Goal: Task Accomplishment & Management: Manage account settings

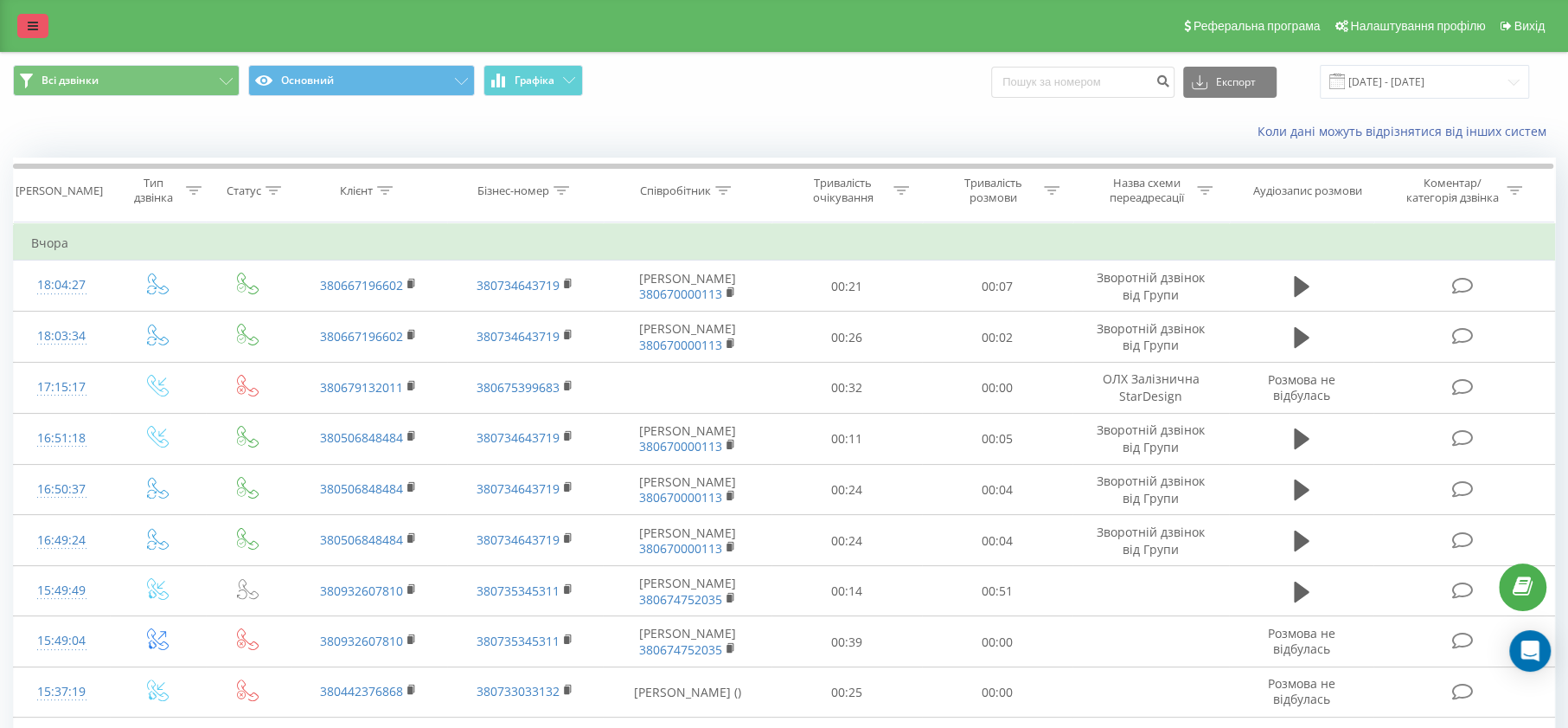
click at [35, 28] on icon at bounding box center [33, 26] width 11 height 12
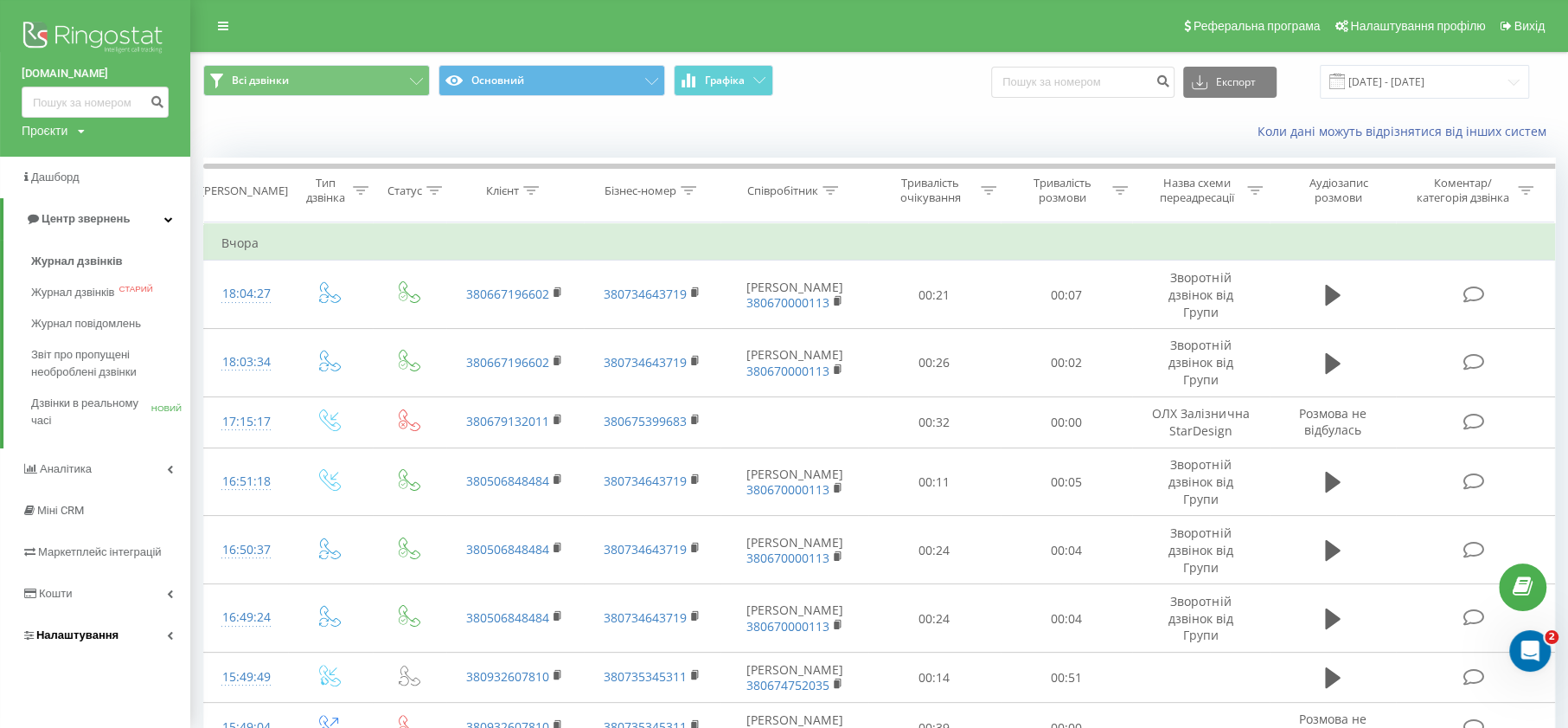
click at [81, 635] on font "Налаштування" at bounding box center [77, 634] width 82 height 13
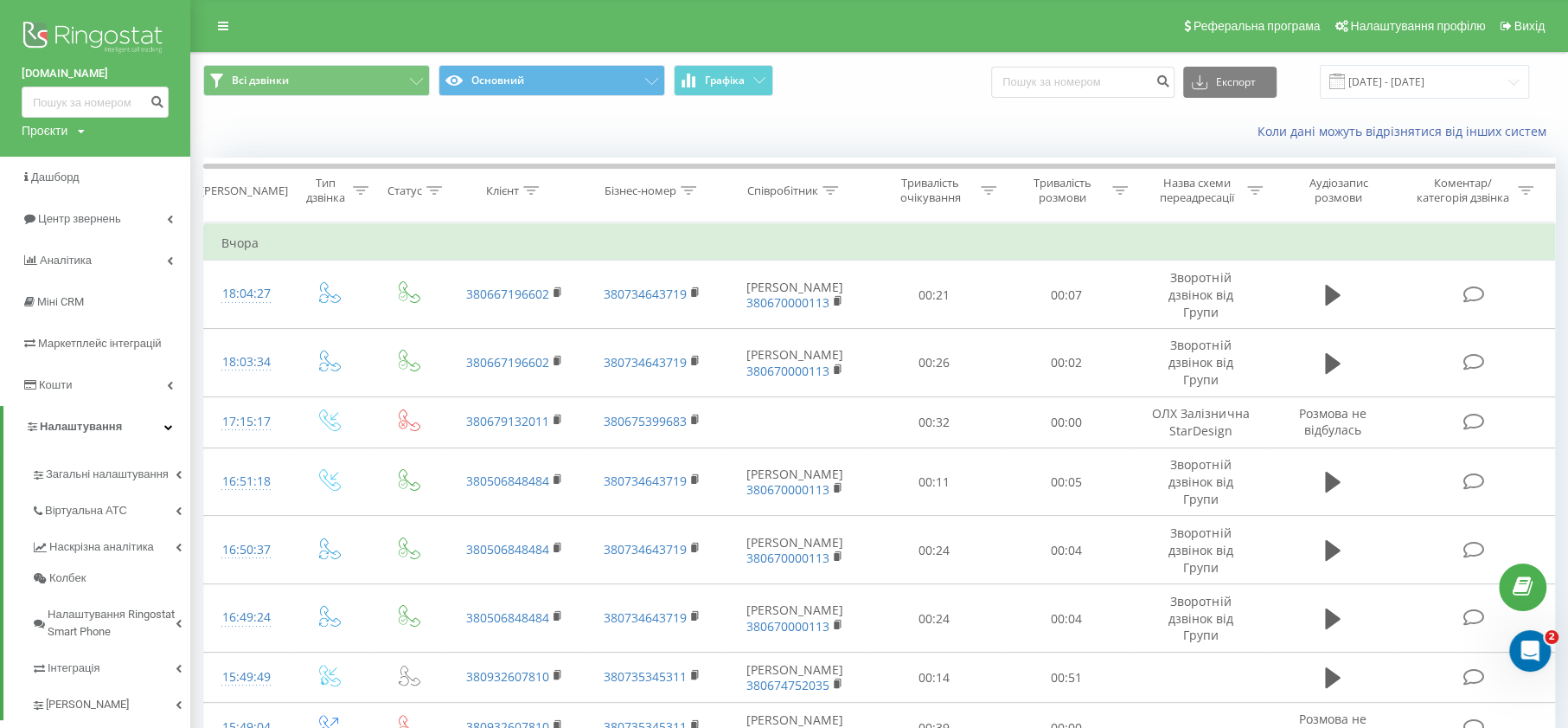
scroll to position [192, 0]
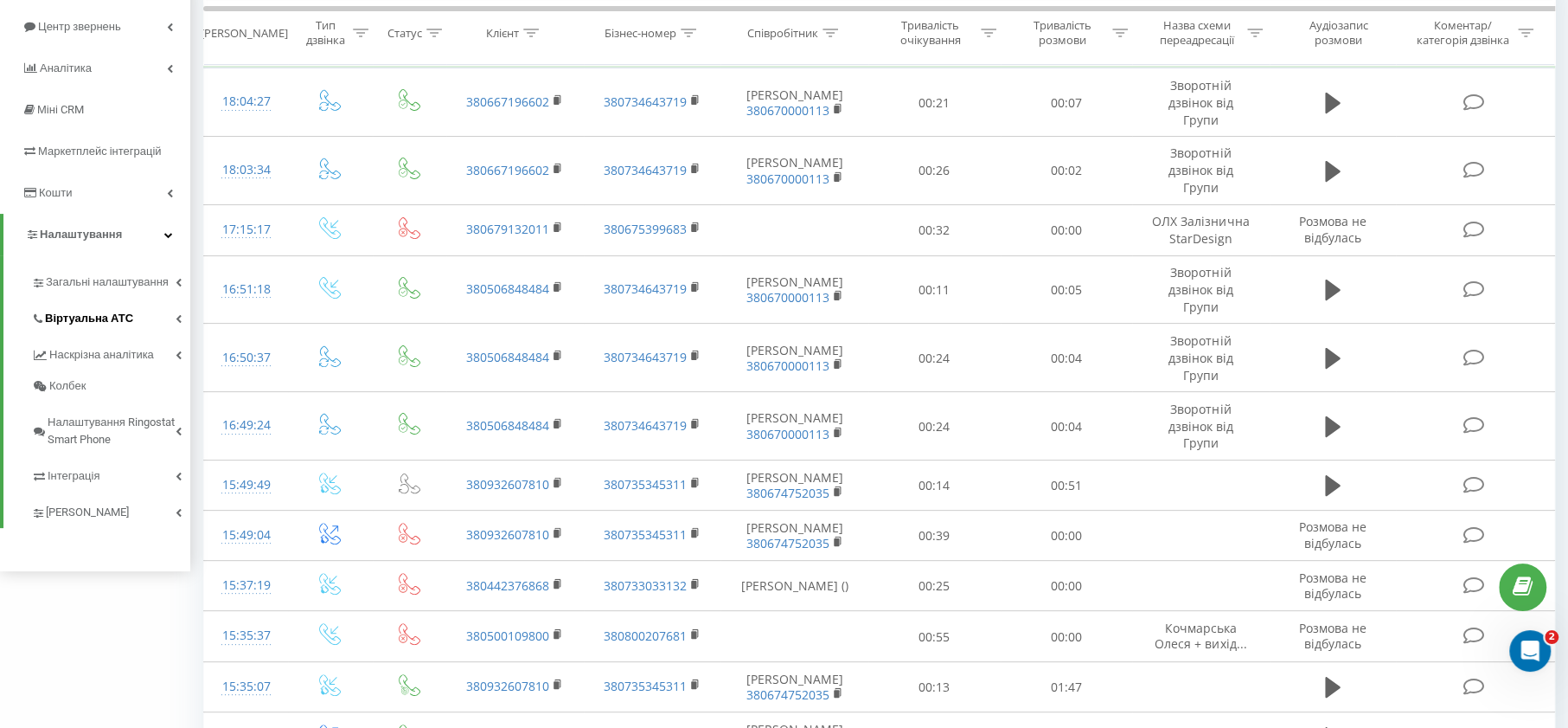
click at [108, 307] on link "Віртуальна АТС" at bounding box center [111, 315] width 159 height 36
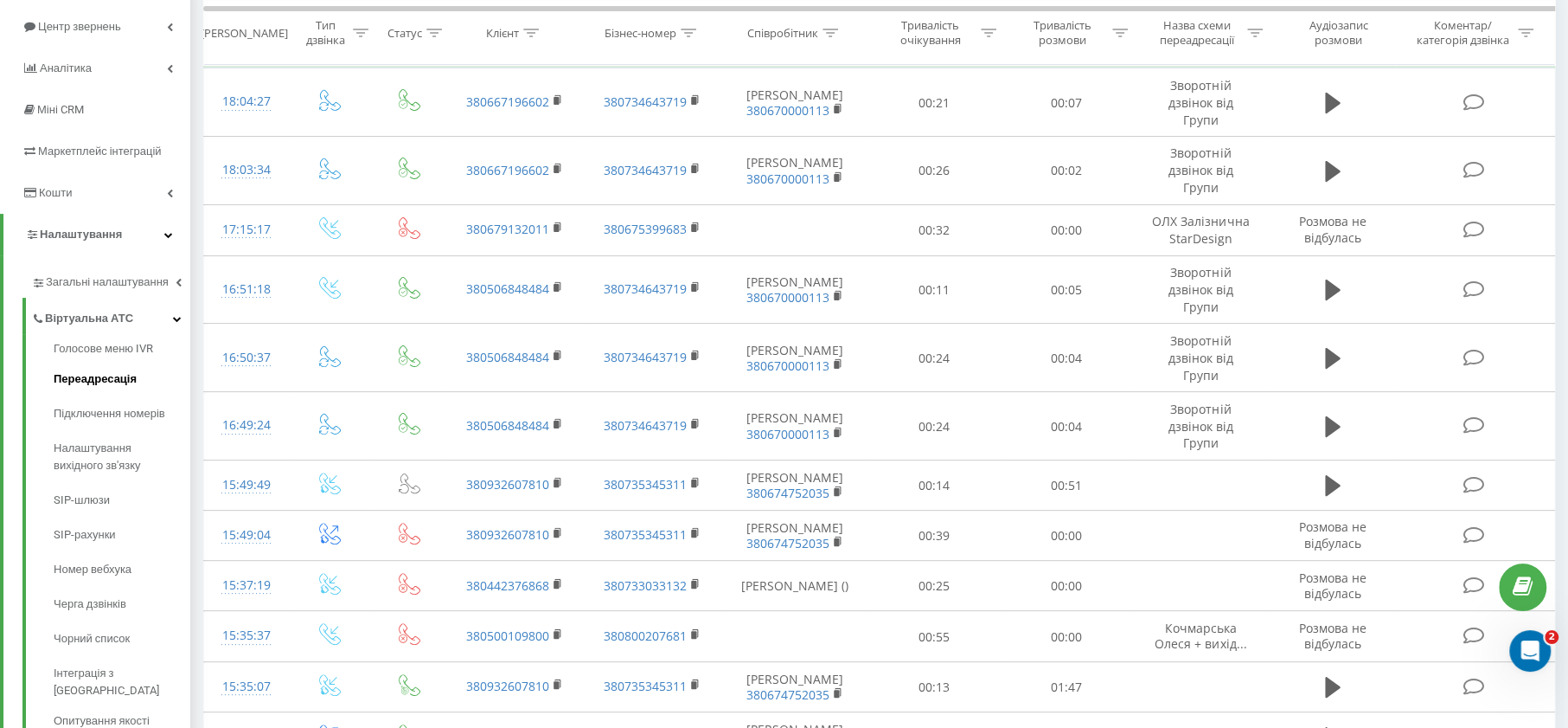
click at [103, 379] on font "Переадресація" at bounding box center [95, 378] width 83 height 13
click at [99, 414] on font "Підключення номерів" at bounding box center [114, 413] width 121 height 13
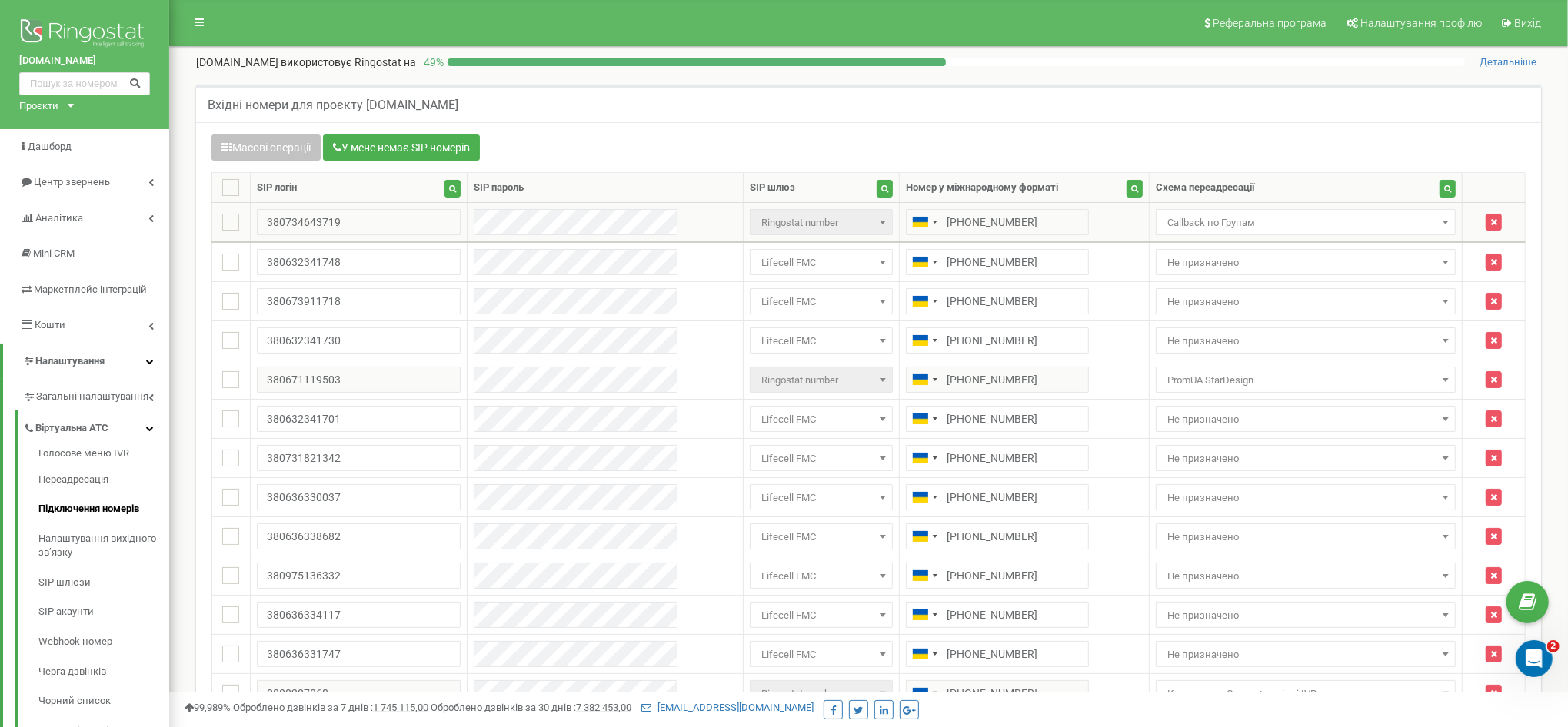
click at [1203, 226] on span "Callback по Групам" at bounding box center [1305, 222] width 289 height 22
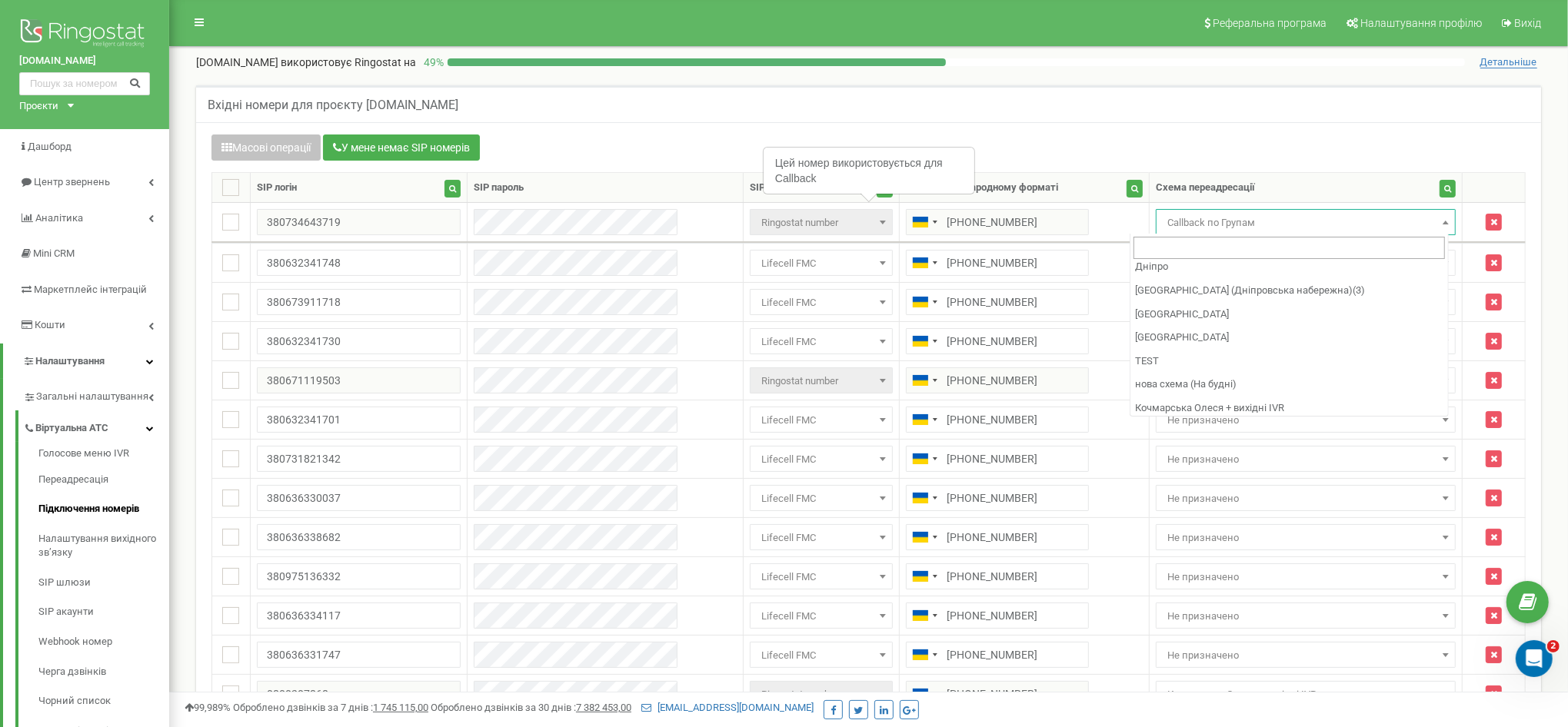
scroll to position [617, 0]
select select "213456"
